Goal: Book appointment/travel/reservation

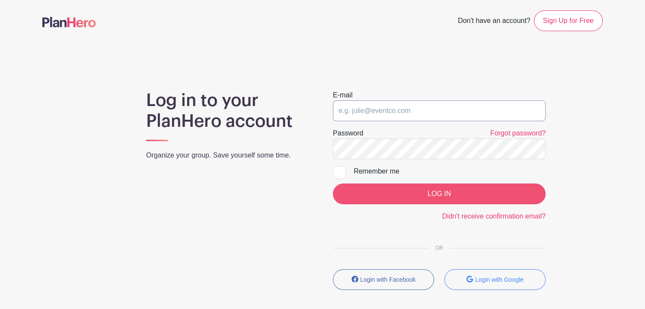
type input "[PERSON_NAME][EMAIL_ADDRESS][DOMAIN_NAME]"
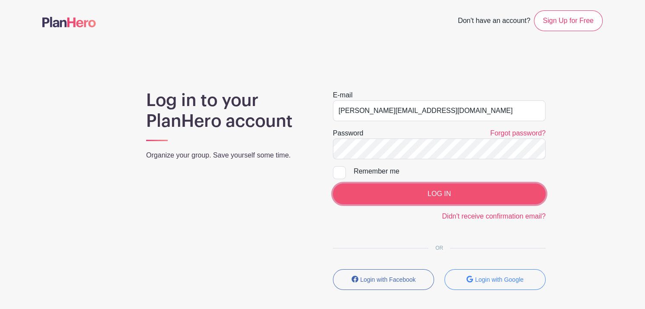
click at [378, 196] on input "LOG IN" at bounding box center [439, 193] width 213 height 21
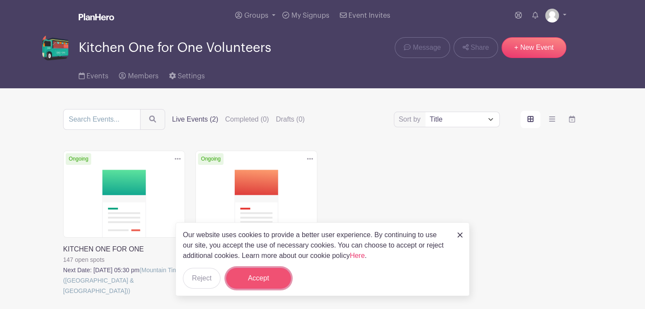
click at [256, 279] on button "Accept" at bounding box center [258, 278] width 65 height 21
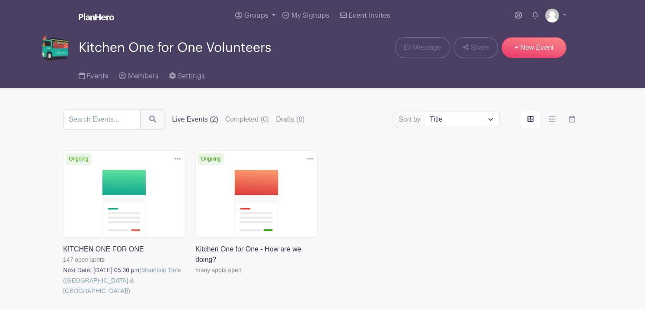
click at [63, 296] on link at bounding box center [63, 296] width 0 height 0
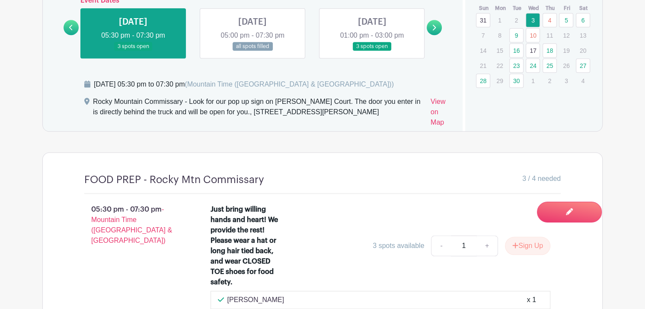
scroll to position [625, 0]
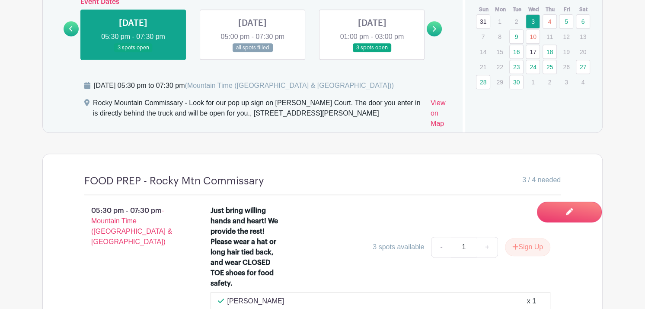
click at [253, 52] on link at bounding box center [253, 52] width 0 height 0
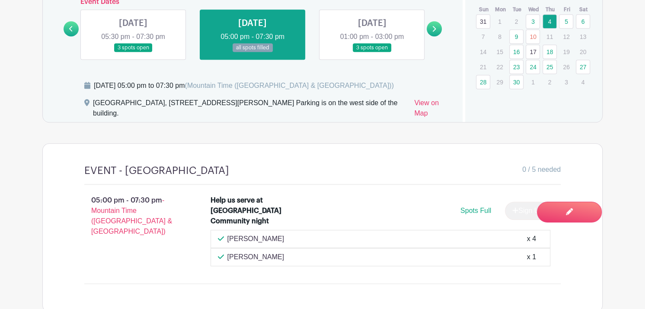
click at [372, 52] on link at bounding box center [372, 52] width 0 height 0
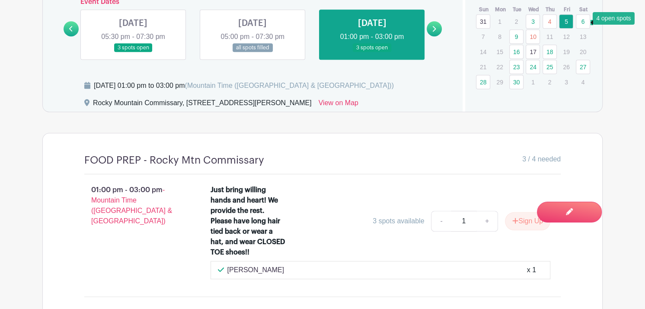
click at [580, 23] on link "6" at bounding box center [583, 21] width 14 height 14
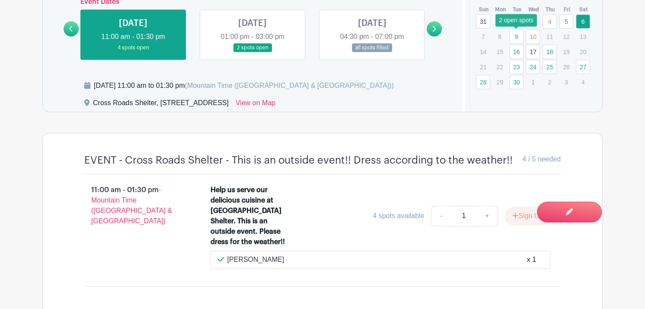
click at [517, 35] on link "9" at bounding box center [517, 36] width 14 height 14
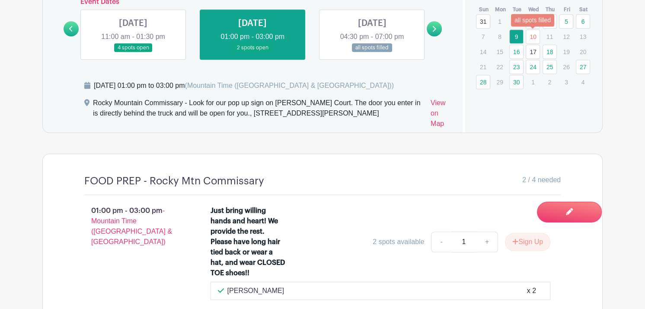
click at [535, 38] on link "10" at bounding box center [533, 36] width 14 height 14
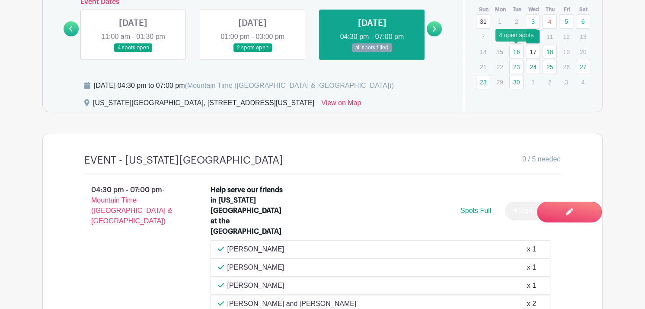
click at [518, 52] on link "16" at bounding box center [517, 52] width 14 height 14
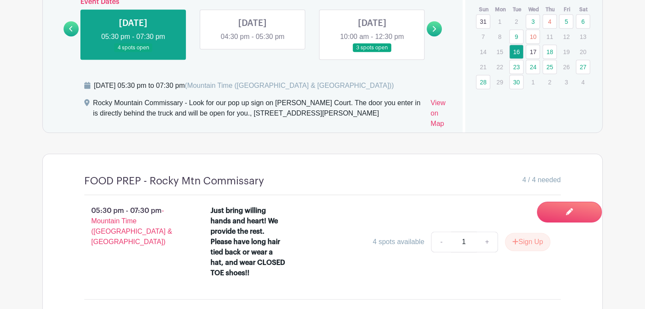
click at [533, 51] on link "17" at bounding box center [533, 52] width 14 height 14
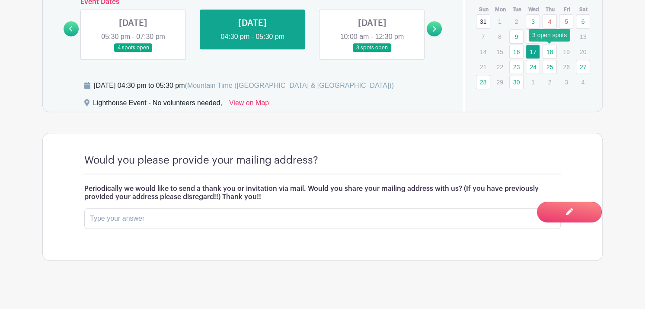
click at [554, 51] on link "18" at bounding box center [550, 52] width 14 height 14
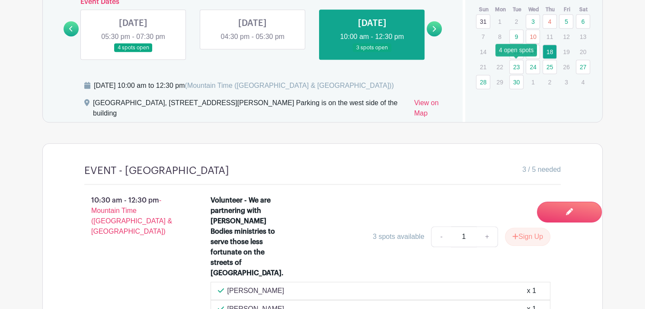
click at [517, 66] on link "23" at bounding box center [517, 67] width 14 height 14
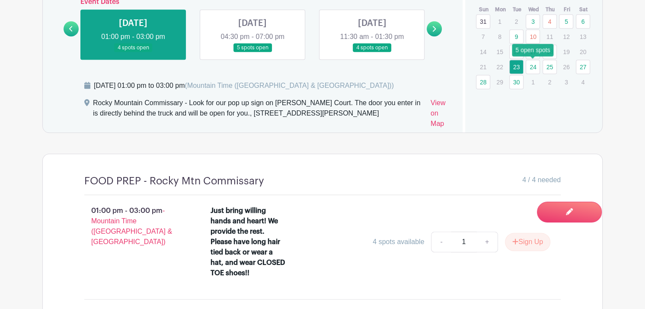
click at [536, 67] on link "24" at bounding box center [533, 67] width 14 height 14
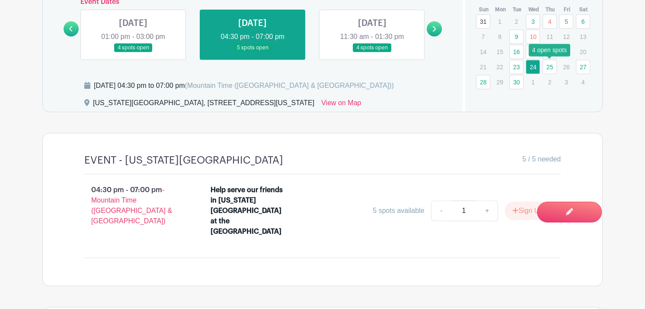
click at [548, 70] on link "25" at bounding box center [550, 67] width 14 height 14
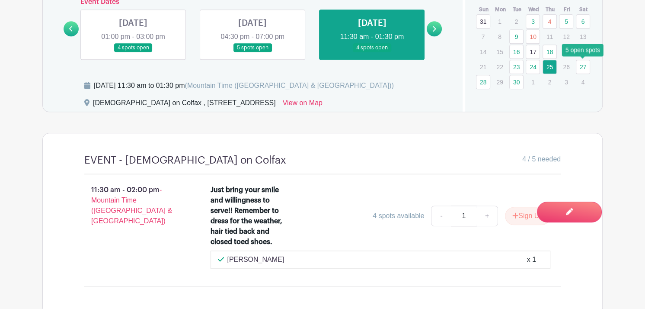
click at [583, 70] on link "27" at bounding box center [583, 67] width 14 height 14
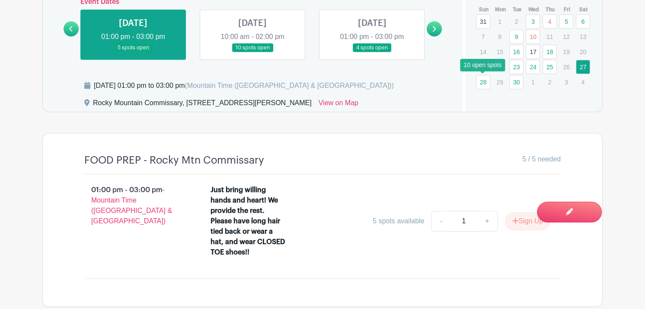
click at [479, 80] on link "28" at bounding box center [483, 82] width 14 height 14
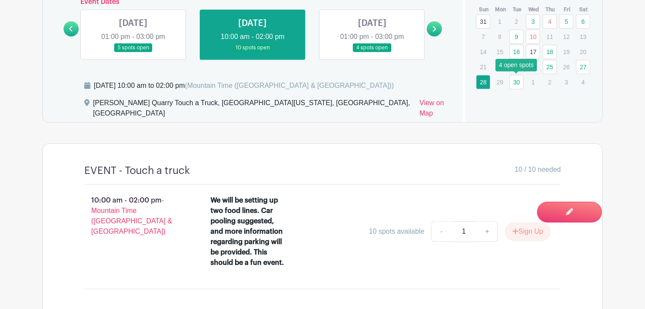
click at [513, 83] on link "30" at bounding box center [517, 82] width 14 height 14
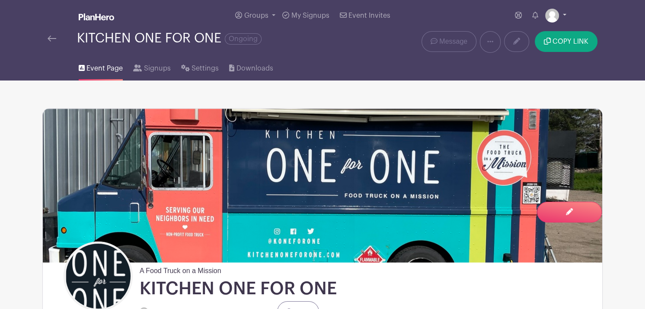
click at [561, 13] on link at bounding box center [555, 16] width 21 height 14
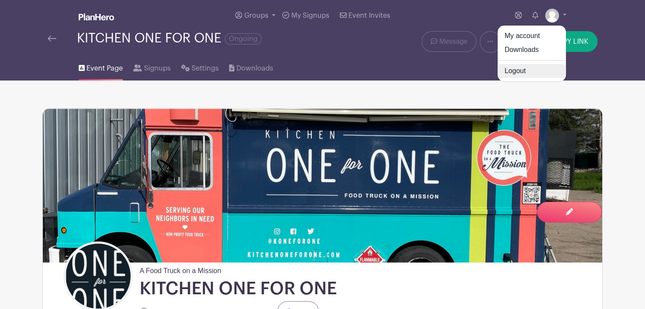
click at [509, 74] on link "Logout" at bounding box center [532, 71] width 68 height 14
